Goal: Transaction & Acquisition: Purchase product/service

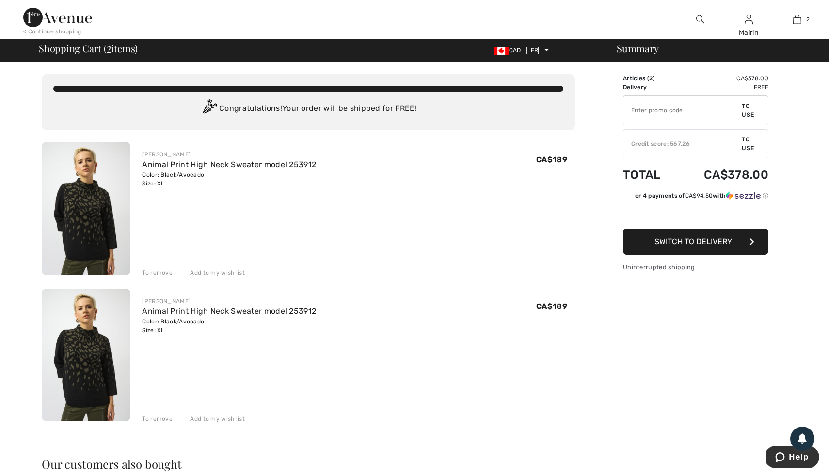
click at [167, 275] on font "To remove" at bounding box center [157, 272] width 31 height 7
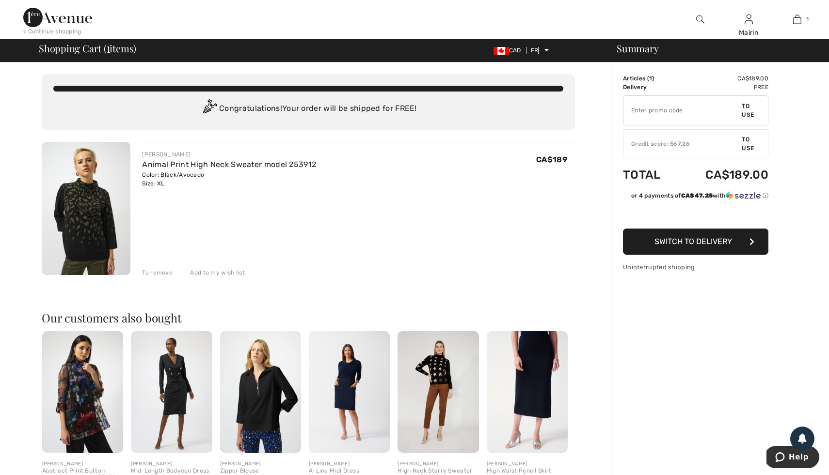
click at [672, 144] on font "Credit score: 567.26" at bounding box center [660, 144] width 59 height 7
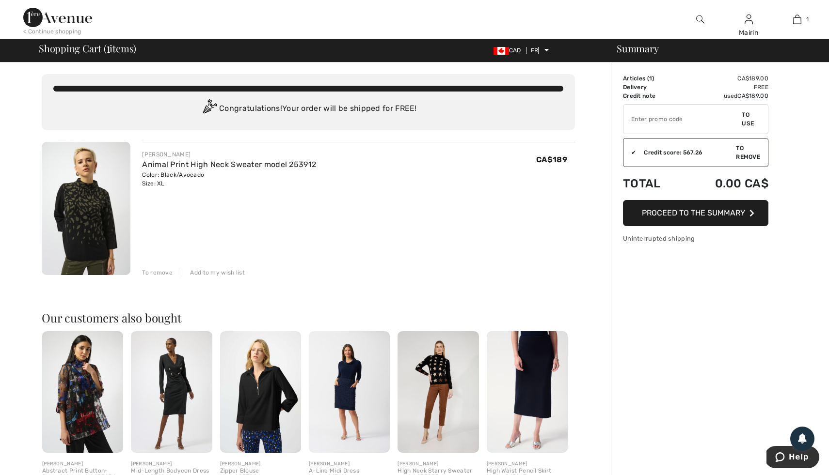
click at [46, 31] on font "< Continue shopping" at bounding box center [52, 31] width 58 height 7
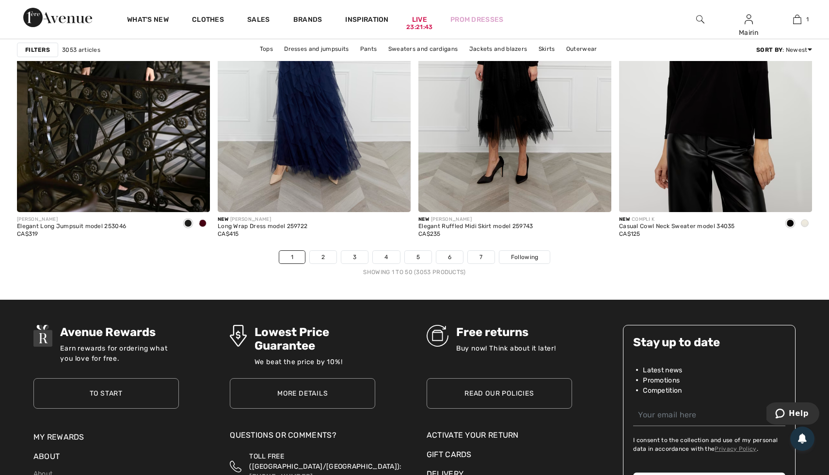
scroll to position [4989, 0]
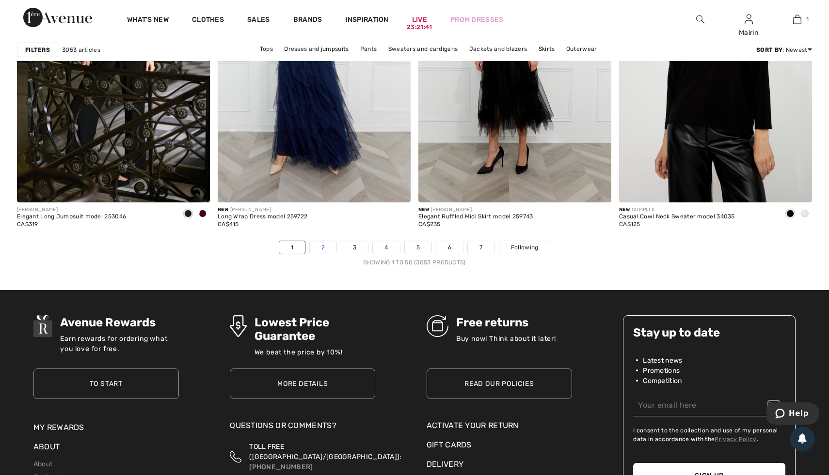
click at [326, 254] on link "2" at bounding box center [323, 247] width 27 height 13
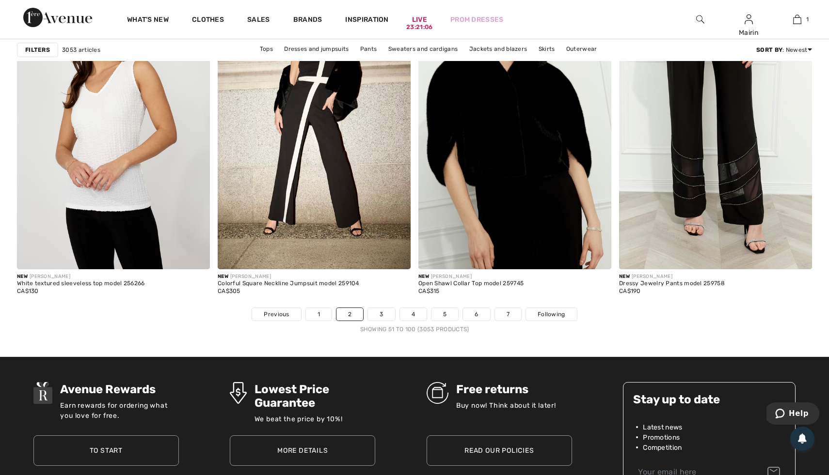
scroll to position [4960, 0]
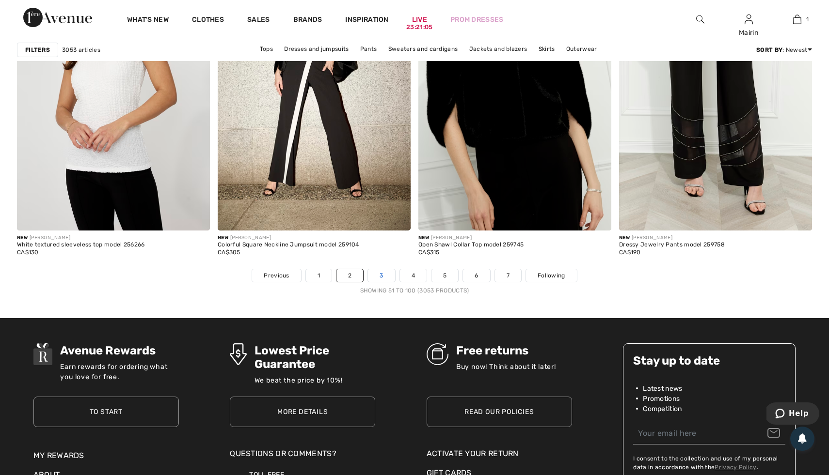
click at [385, 272] on link "3" at bounding box center [381, 275] width 27 height 13
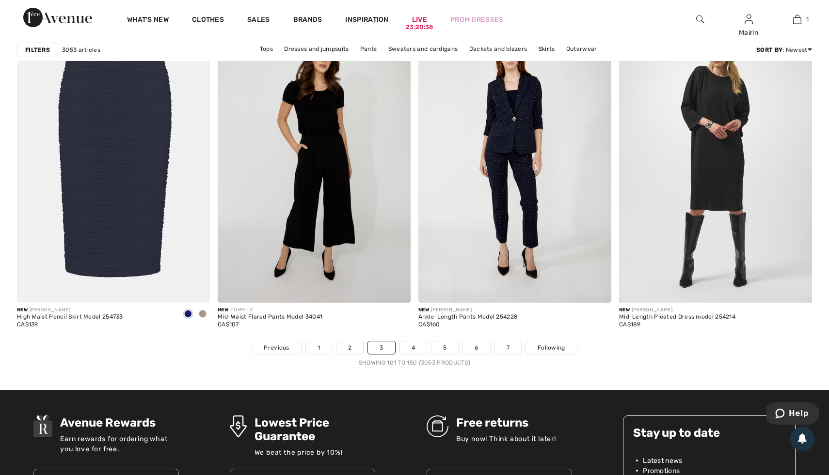
scroll to position [4899, 0]
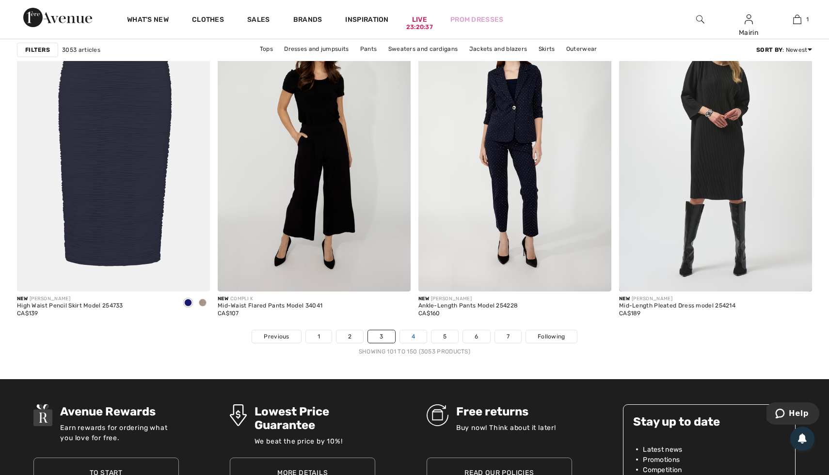
click at [411, 334] on font "4" at bounding box center [412, 336] width 3 height 7
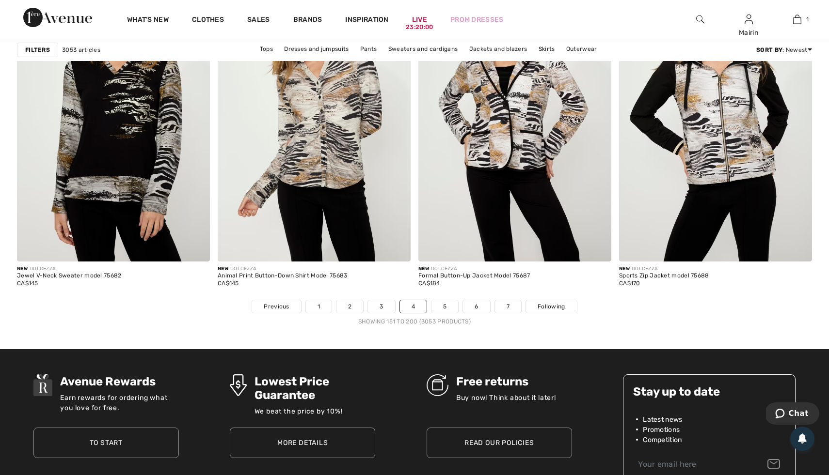
scroll to position [4976, 0]
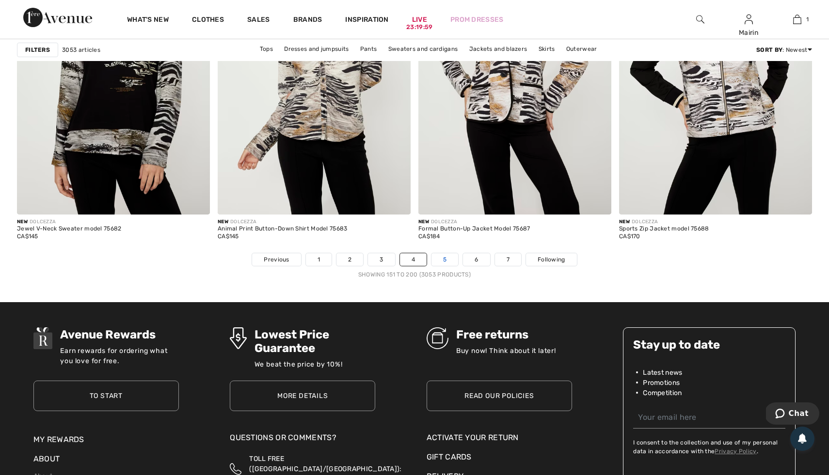
click at [448, 257] on link "5" at bounding box center [444, 259] width 27 height 13
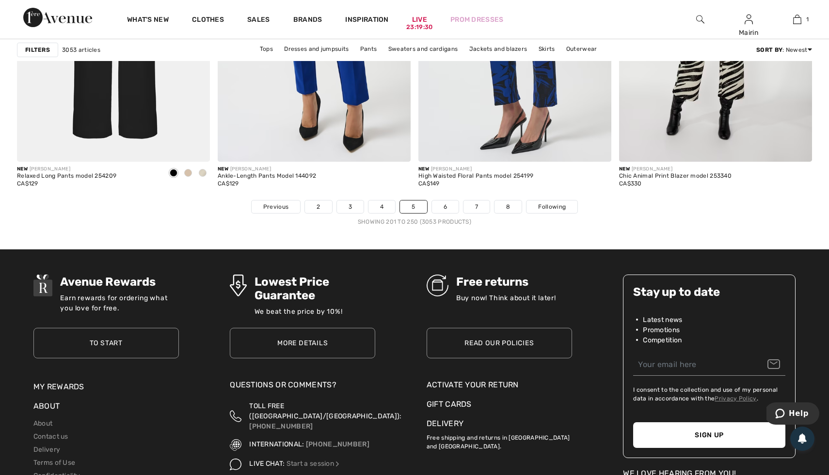
scroll to position [5040, 0]
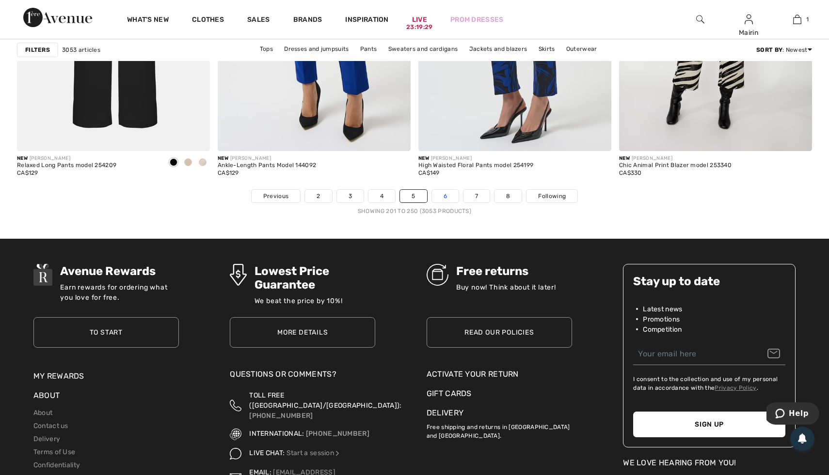
click at [447, 198] on link "6" at bounding box center [445, 196] width 27 height 13
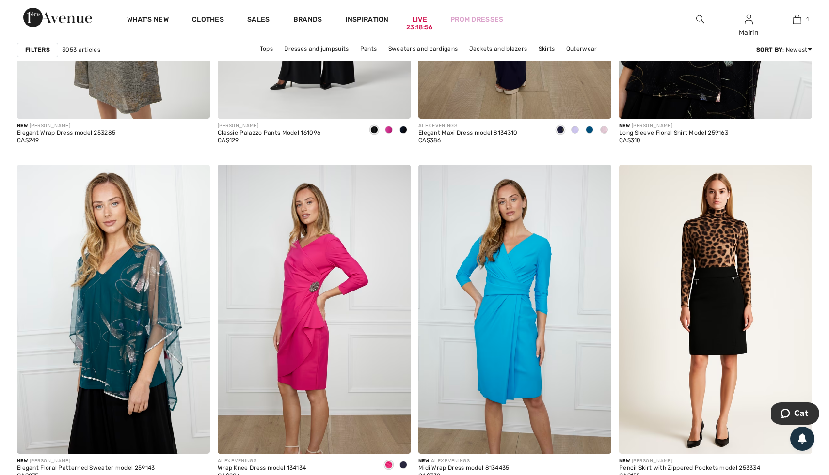
scroll to position [4741, 0]
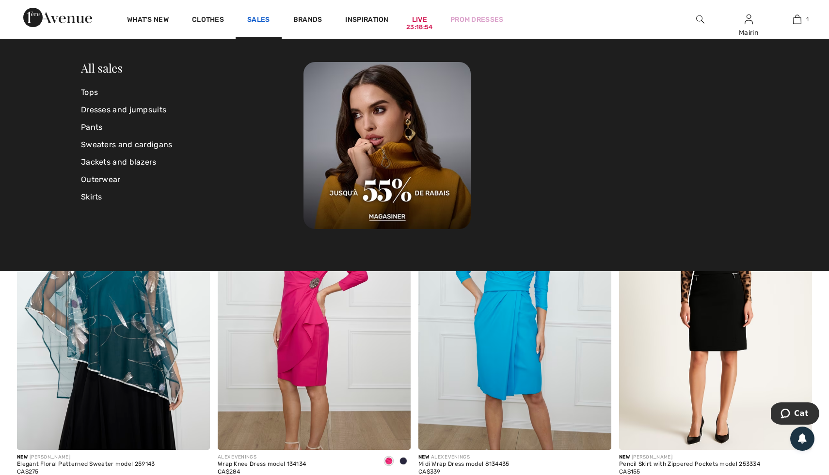
click at [266, 18] on font "Sales" at bounding box center [258, 20] width 23 height 8
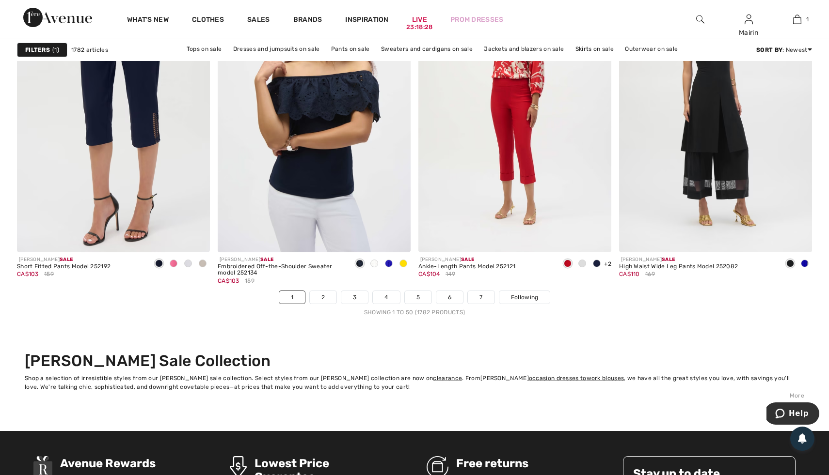
scroll to position [4963, 0]
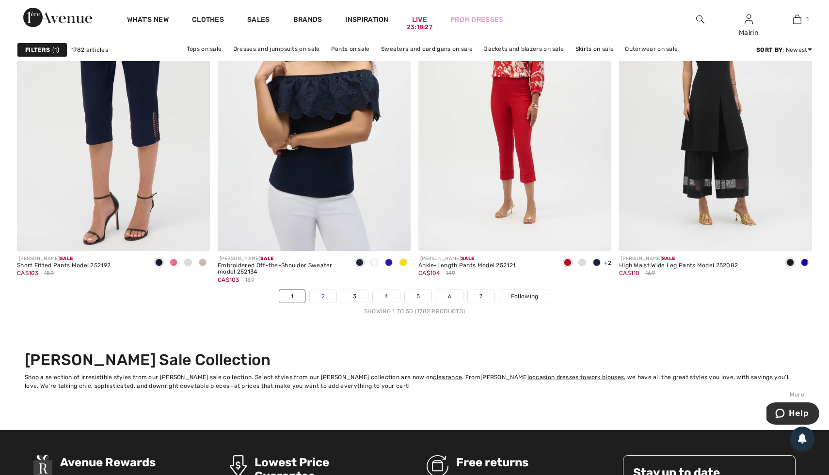
click at [322, 295] on font "2" at bounding box center [322, 296] width 3 height 7
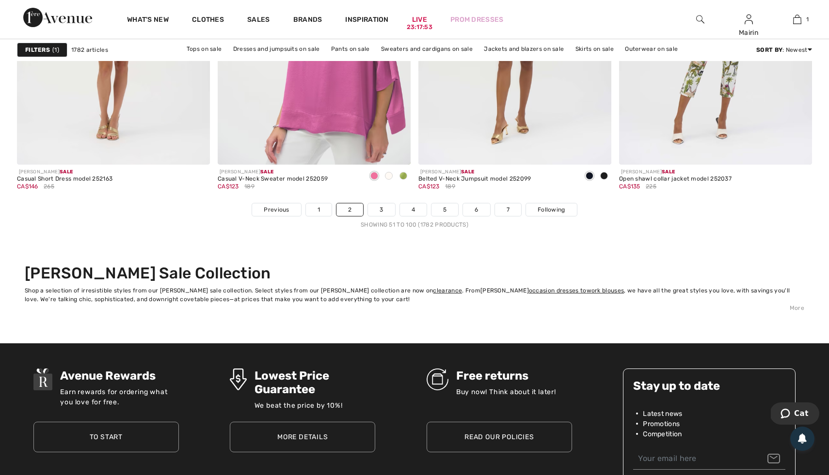
scroll to position [5064, 0]
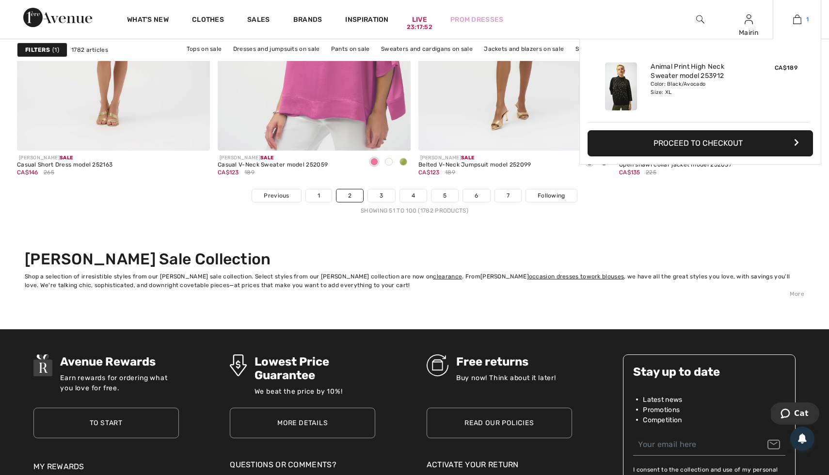
click at [800, 19] on img at bounding box center [797, 20] width 8 height 12
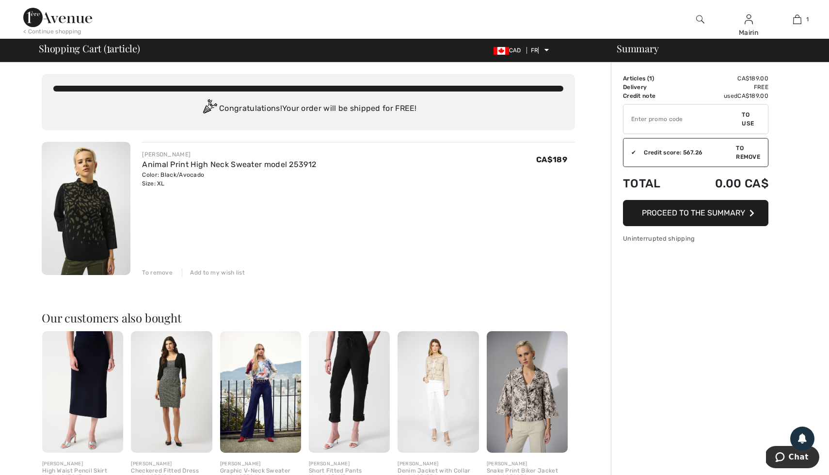
click at [718, 217] on font "Proceed to the summary" at bounding box center [693, 212] width 103 height 9
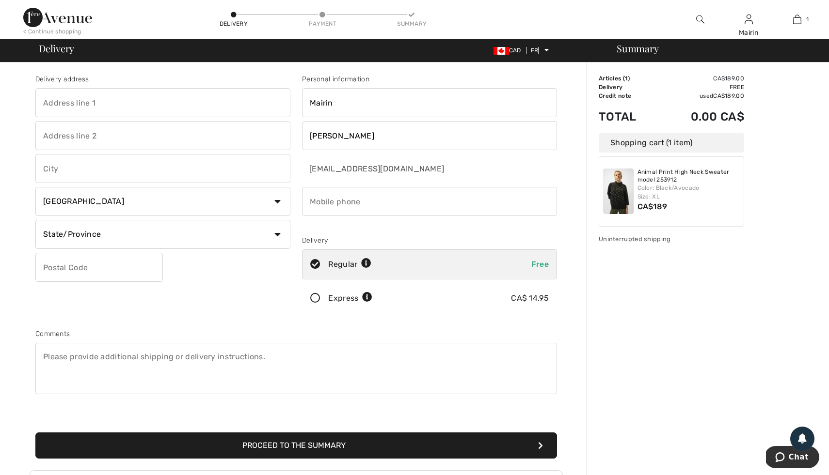
click at [110, 99] on input "text" at bounding box center [162, 102] width 255 height 29
type input "1317 [DEMOGRAPHIC_DATA] Passage"
type input "Oakville"
select select "ON"
type input "L6M 1K6"
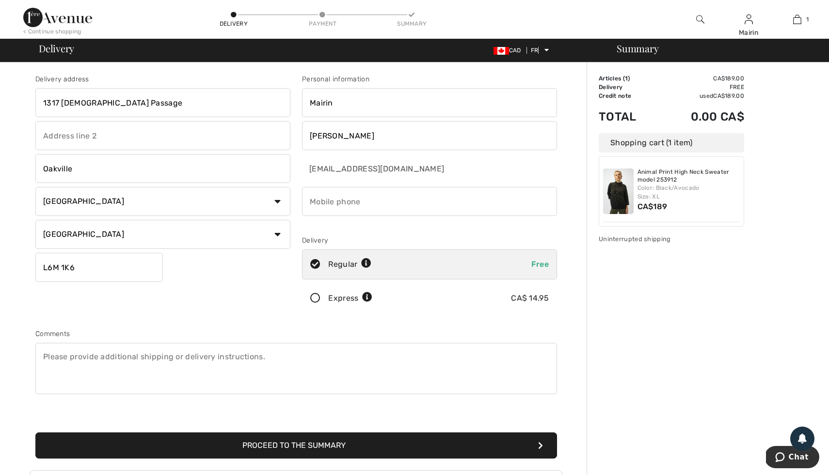
type input "9058472428"
type input "L6M1K6"
drag, startPoint x: 361, startPoint y: 200, endPoint x: 303, endPoint y: 202, distance: 57.2
click at [303, 202] on input "phone" at bounding box center [429, 201] width 255 height 29
type input "4167020735"
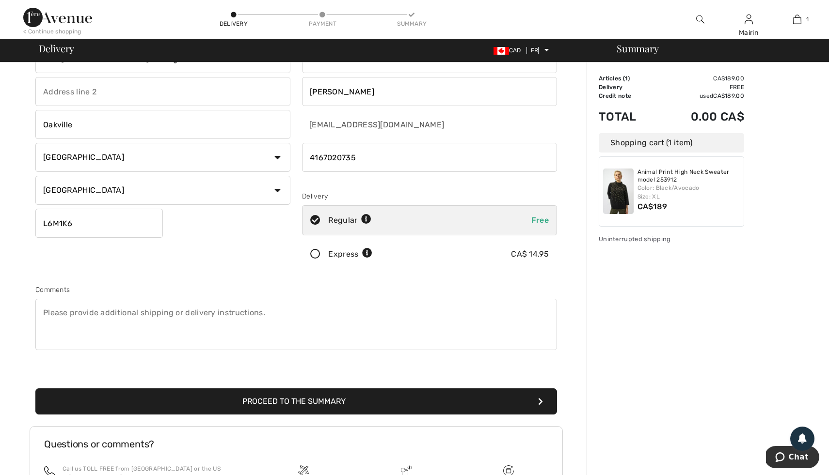
scroll to position [45, 0]
click at [509, 399] on button "Proceed to the summary" at bounding box center [295, 401] width 521 height 26
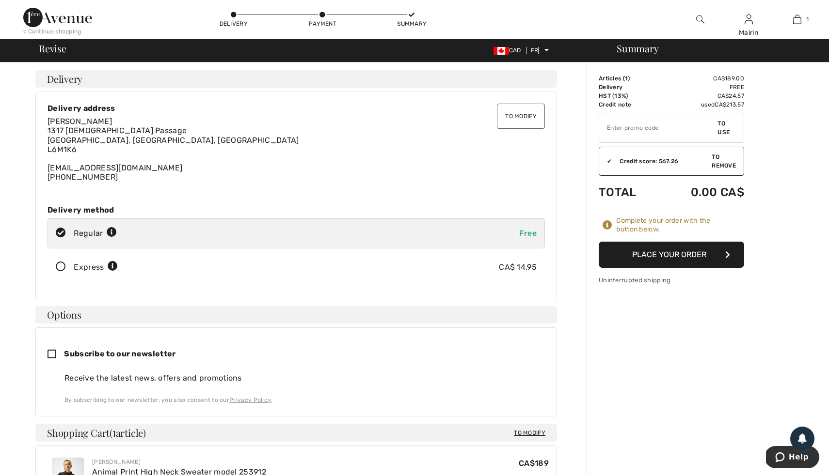
click at [657, 257] on font "Place your order" at bounding box center [669, 254] width 74 height 9
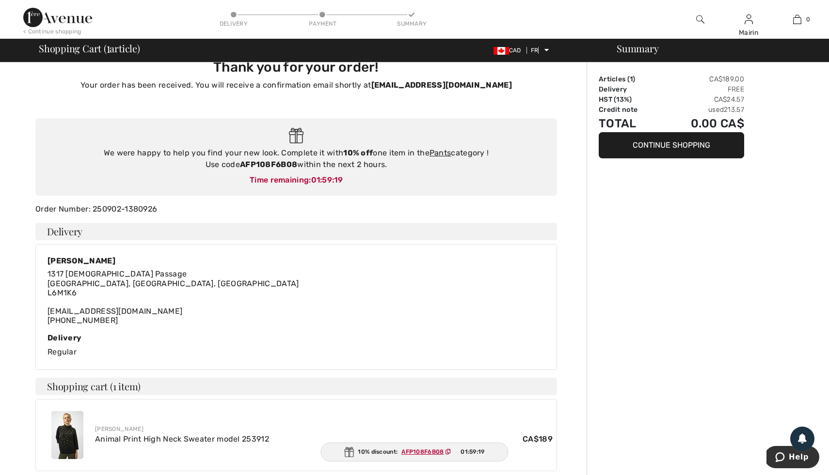
scroll to position [19, 0]
